Goal: Information Seeking & Learning: Learn about a topic

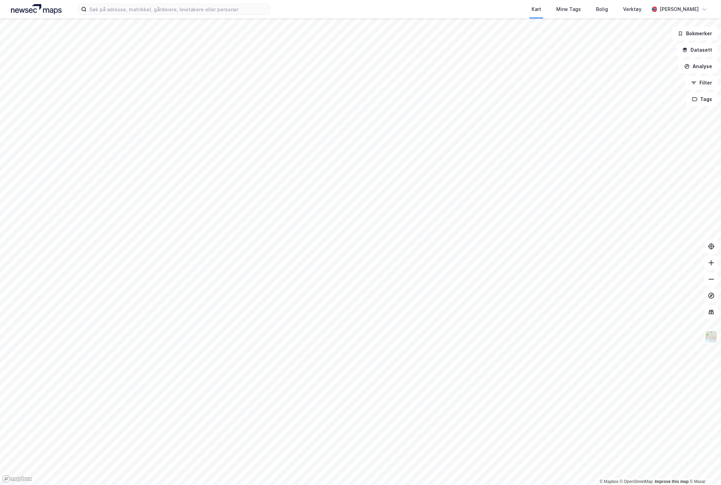
click at [118, 15] on div "Kart Mine Tags Bolig Verktøy [PERSON_NAME]" at bounding box center [360, 9] width 721 height 18
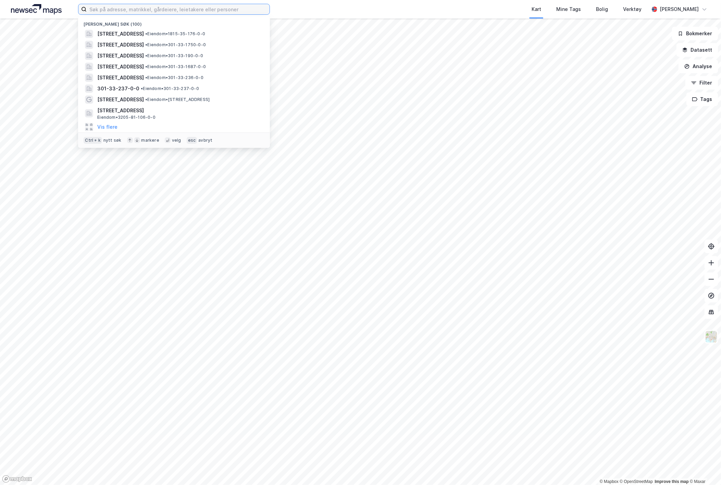
click at [117, 10] on input at bounding box center [178, 9] width 183 height 10
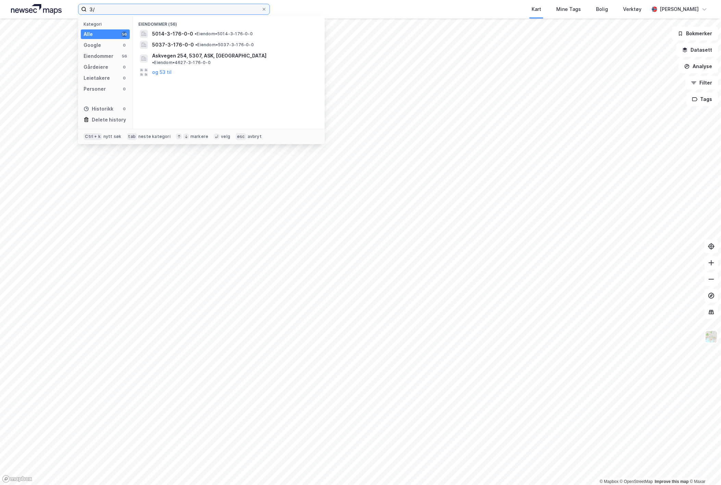
type input "3"
type input "35/176 vega"
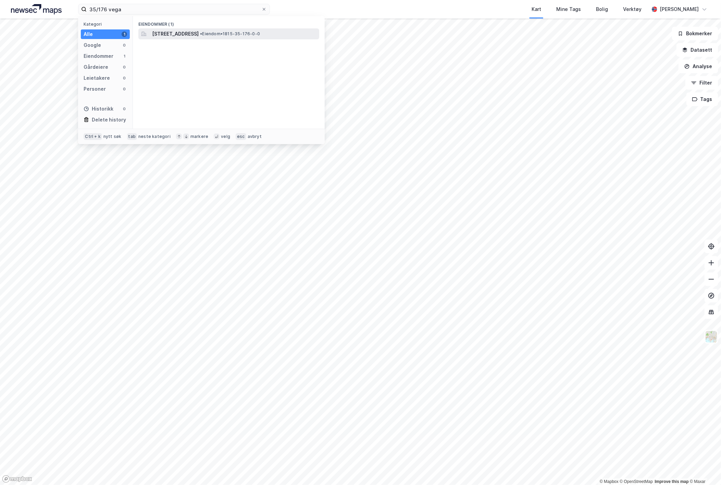
click at [196, 34] on span "[STREET_ADDRESS]" at bounding box center [175, 34] width 47 height 8
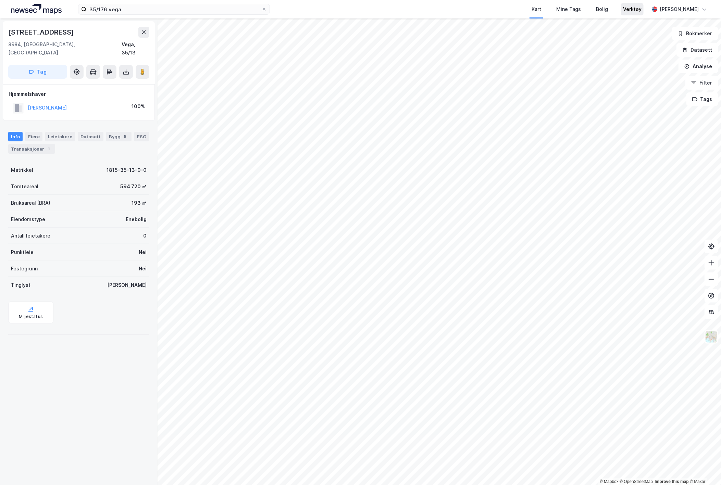
click at [641, 8] on div "Verktøy" at bounding box center [632, 9] width 18 height 8
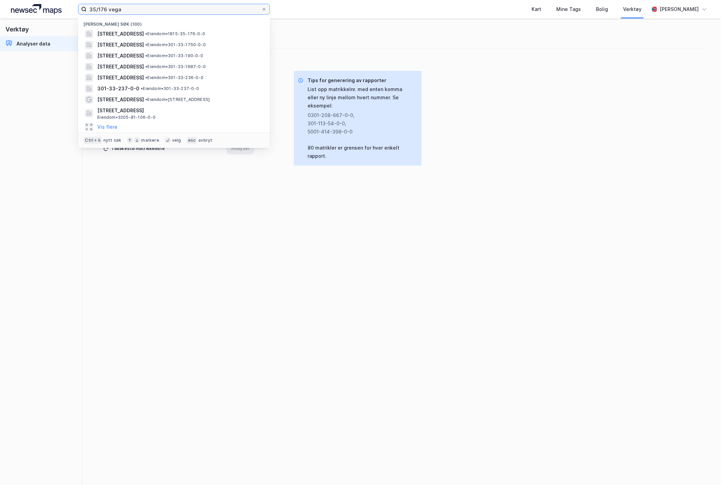
click at [123, 11] on input "35/176 vega" at bounding box center [174, 9] width 175 height 10
click at [118, 31] on span "[STREET_ADDRESS]" at bounding box center [120, 34] width 47 height 8
